Goal: Navigation & Orientation: Find specific page/section

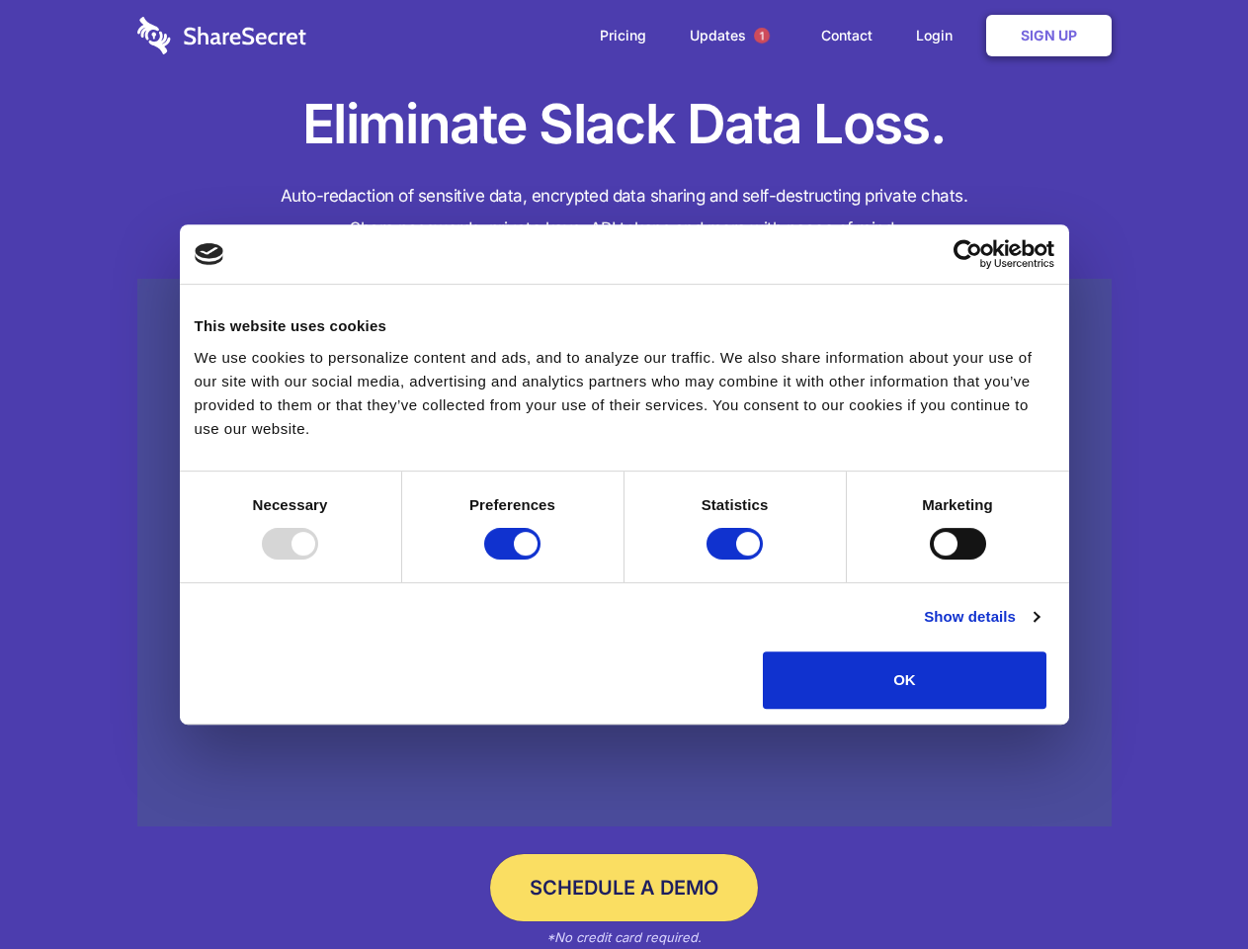
click at [318, 559] on div at bounding box center [290, 544] width 56 height 32
click at [541, 559] on input "Preferences" at bounding box center [512, 544] width 56 height 32
checkbox input "false"
click at [737, 559] on input "Statistics" at bounding box center [735, 544] width 56 height 32
checkbox input "false"
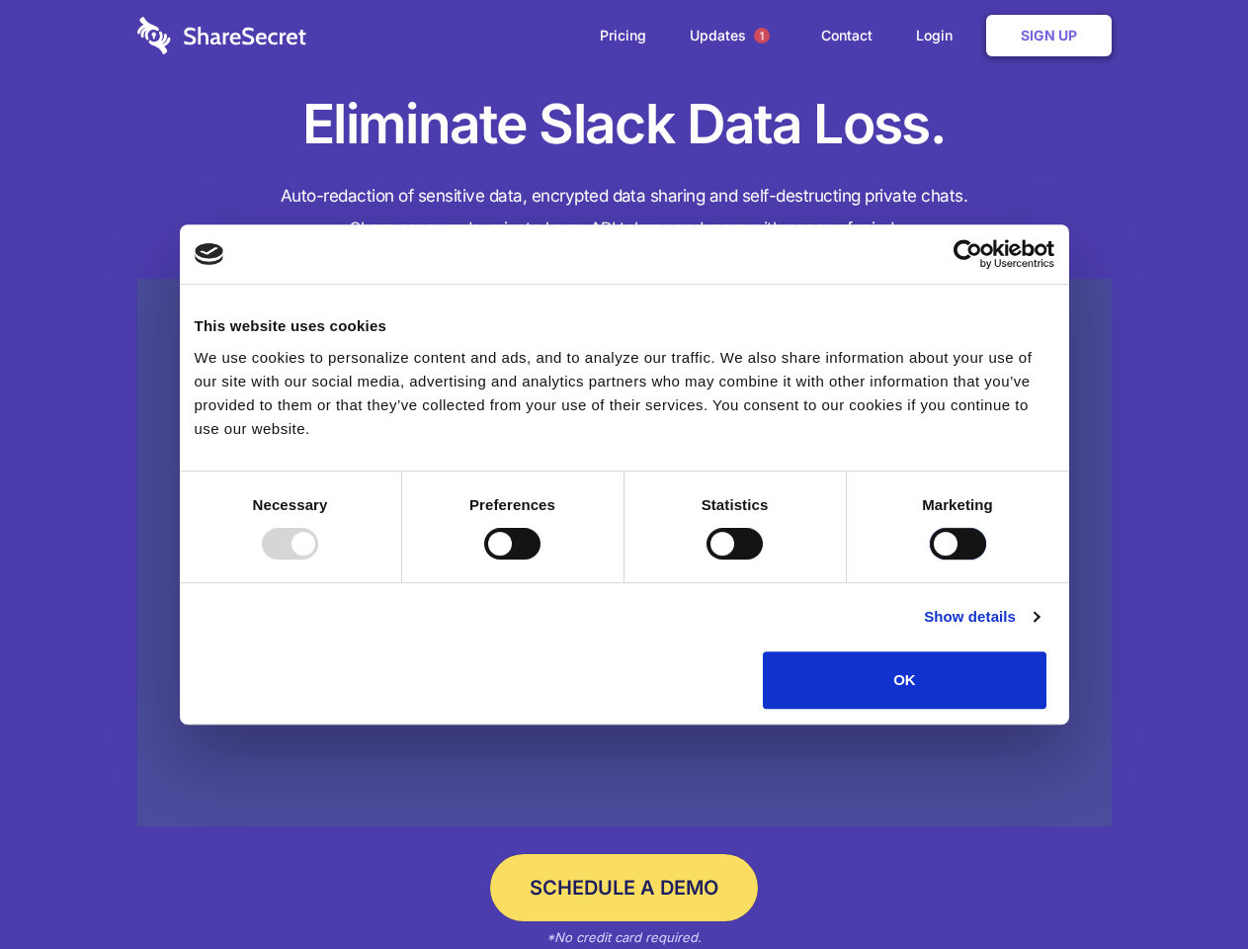
click at [930, 559] on input "Marketing" at bounding box center [958, 544] width 56 height 32
checkbox input "true"
click at [1039, 629] on link "Show details" at bounding box center [981, 617] width 115 height 24
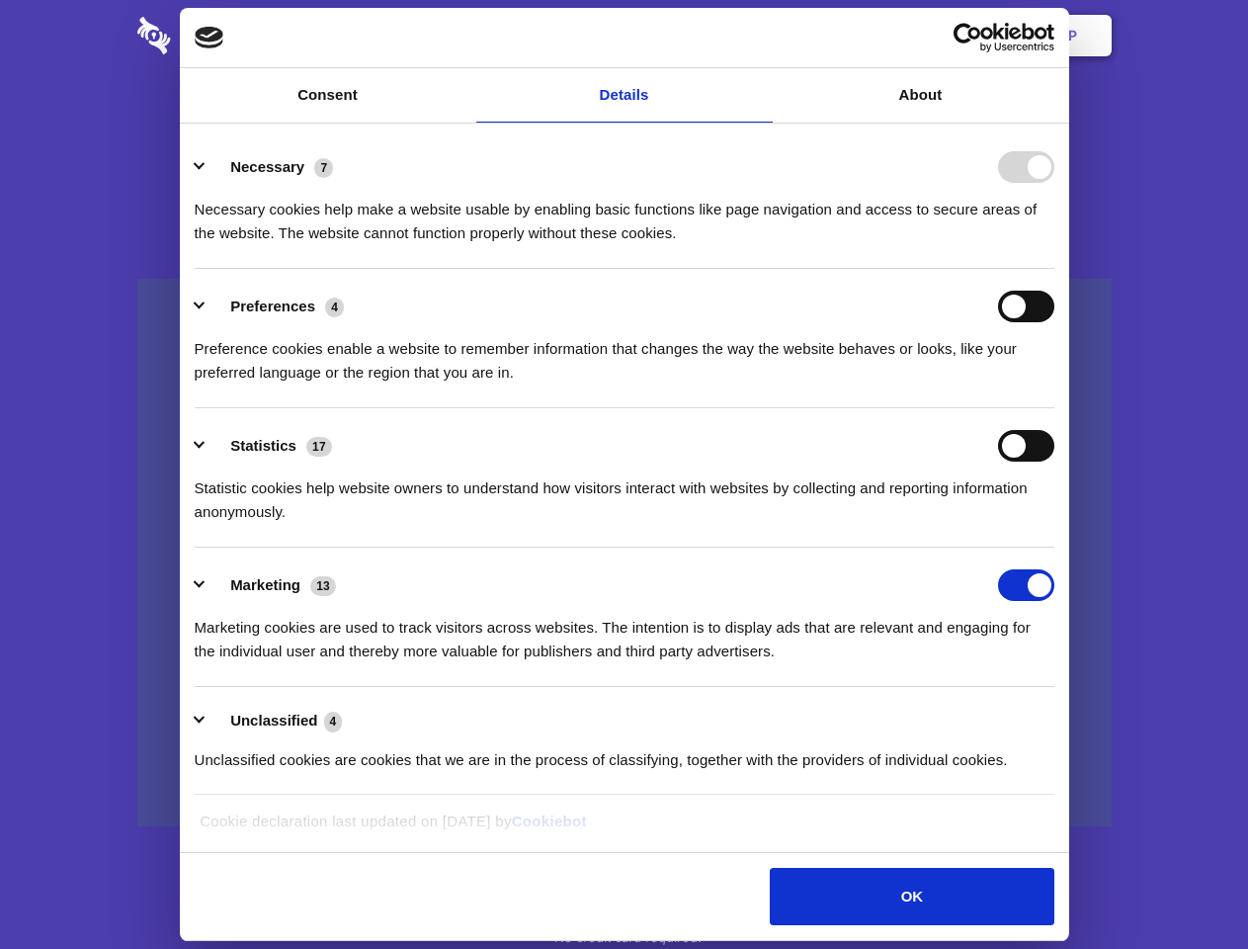
click at [1055, 269] on li "Necessary 7 Necessary cookies help make a website usable by enabling basic func…" at bounding box center [625, 198] width 860 height 139
click at [761, 36] on span "1" at bounding box center [762, 36] width 16 height 16
